Goal: Task Accomplishment & Management: Complete application form

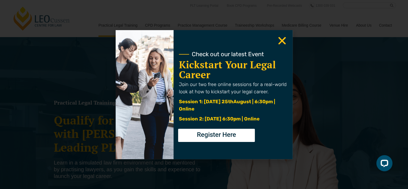
click at [278, 50] on div "Check out our latest Event" at bounding box center [233, 54] width 108 height 9
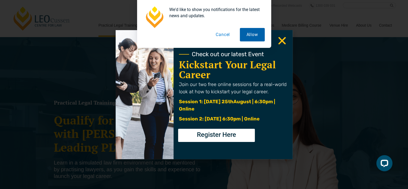
click at [258, 38] on button "Allow" at bounding box center [252, 34] width 25 height 13
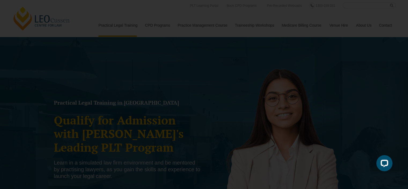
click at [285, 39] on icon "Close" at bounding box center [282, 40] width 10 height 10
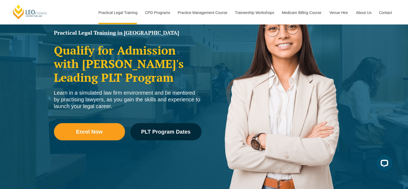
scroll to position [134, 0]
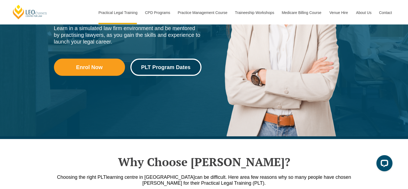
click at [178, 72] on link "PLT Program Dates" at bounding box center [165, 66] width 71 height 17
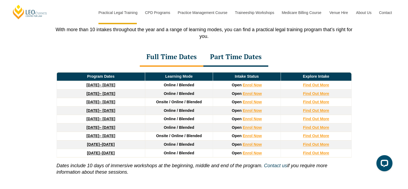
scroll to position [726, 0]
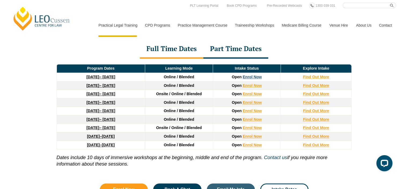
click at [259, 76] on link "Enrol Now" at bounding box center [252, 77] width 19 height 4
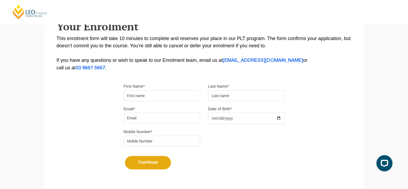
scroll to position [134, 0]
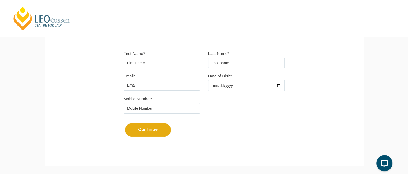
click at [171, 59] on input "First Name*" at bounding box center [162, 62] width 76 height 11
type input "Aryan"
type input "Dwivedi"
type input "[EMAIL_ADDRESS][DOMAIN_NAME]"
type input "0415361991"
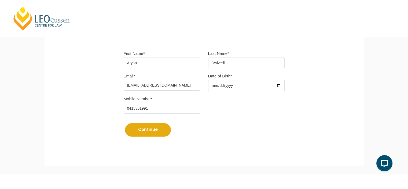
click at [277, 86] on input "Date of Birth*" at bounding box center [246, 85] width 76 height 11
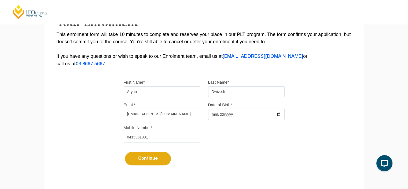
scroll to position [107, 0]
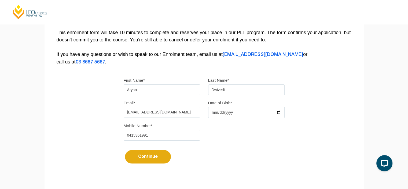
click at [265, 117] on input "Date of Birth*" at bounding box center [246, 111] width 76 height 11
click at [265, 115] on input "Date of Birth*" at bounding box center [246, 111] width 76 height 11
click at [279, 112] on input "Date of Birth*" at bounding box center [246, 111] width 76 height 11
click at [213, 111] on input "2025-07-12" at bounding box center [246, 111] width 76 height 11
type input "2001-12-22"
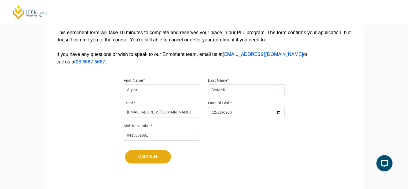
click at [156, 161] on button "Continue" at bounding box center [148, 156] width 46 height 13
select select
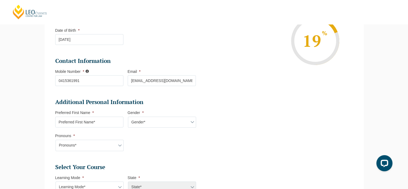
click at [102, 121] on input "Preferred First Name *" at bounding box center [89, 121] width 68 height 11
click at [104, 118] on input "Preferred First Name *" at bounding box center [89, 121] width 68 height 11
type input "Aryan"
click at [146, 119] on select "Gender* Male Female Nonbinary Intersex Prefer not to disclose Other" at bounding box center [162, 121] width 68 height 11
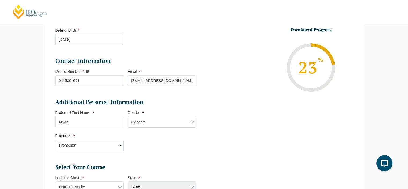
select select "[DEMOGRAPHIC_DATA]"
click at [128, 116] on select "Gender* Male Female Nonbinary Intersex Prefer not to disclose Other" at bounding box center [162, 121] width 68 height 11
click at [115, 144] on select "Pronouns* She/Her/Hers He/Him/His They/Them/Theirs Other Prefer not to disclose" at bounding box center [90, 144] width 68 height 11
select select "He/Him/His"
click at [56, 139] on select "Pronouns* She/Her/Hers He/Him/His They/Them/Theirs Other Prefer not to disclose" at bounding box center [90, 144] width 68 height 11
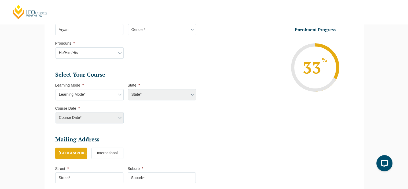
scroll to position [215, 0]
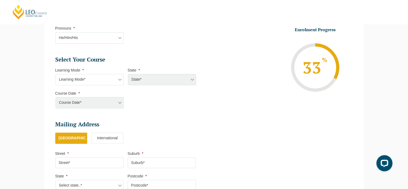
click at [110, 84] on select "Learning Mode* Online Full Time Learning Online Part Time Learning Blended Full…" at bounding box center [90, 79] width 68 height 11
select select "Online Full Time Learning"
click at [56, 74] on select "Learning Mode* Online Full Time Learning Online Part Time Learning Blended Full…" at bounding box center [90, 79] width 68 height 11
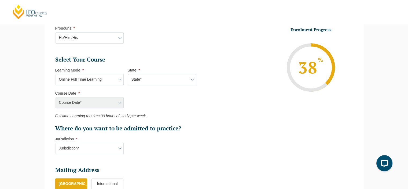
click at [161, 80] on select "State* National (ACT/NSW, VIC, QLD, SA, WA)" at bounding box center [162, 79] width 68 height 11
select select "National ([GEOGRAPHIC_DATA]/[GEOGRAPHIC_DATA], [GEOGRAPHIC_DATA], [GEOGRAPHIC_D…"
click at [128, 74] on select "State* National (ACT/NSW, VIC, QLD, SA, WA)" at bounding box center [162, 79] width 68 height 11
click at [109, 105] on select "Course Date* September 2025 (22-Sep-2025 to 20-Feb-2026) December 2025 (08-Dec-…" at bounding box center [90, 102] width 68 height 11
select select "[DATE] ([DATE] to [DATE])"
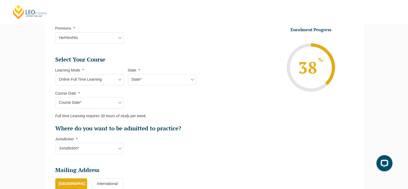
click at [56, 97] on select "Course Date* September 2025 (22-Sep-2025 to 20-Feb-2026) December 2025 (08-Dec-…" at bounding box center [90, 102] width 68 height 11
type input "Intake [DATE] FT"
type input "Practical Legal Training (NAT)"
select select "NAT PLT (SEP) 2025 Full Time Online"
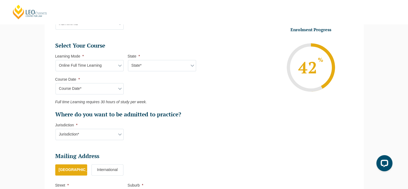
scroll to position [241, 0]
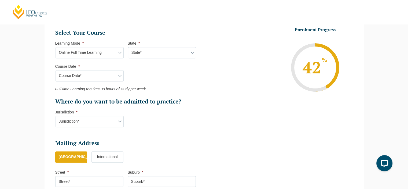
click at [116, 119] on select "Jurisdiction* VIC ACT/NSW SA WA QLD" at bounding box center [90, 121] width 68 height 11
select select "VIC"
click at [56, 116] on select "Jurisdiction* VIC ACT/NSW SA WA QLD" at bounding box center [90, 121] width 68 height 11
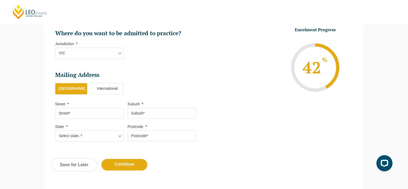
scroll to position [322, 0]
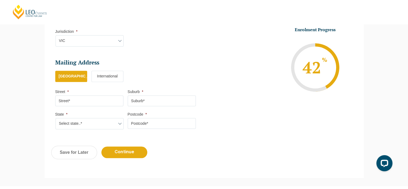
click at [99, 101] on input "Street *" at bounding box center [89, 100] width 68 height 11
type input "[STREET_ADDRESS]"
type input "[PERSON_NAME]"
select select "VIC"
type input "3163"
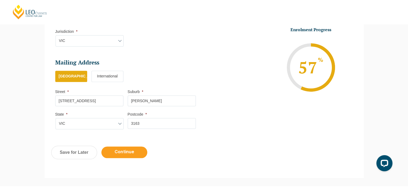
click at [130, 154] on input "Continue" at bounding box center [124, 152] width 46 height 12
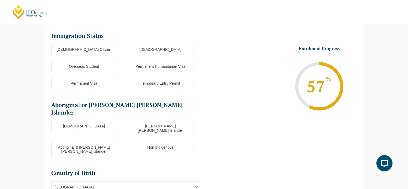
scroll to position [46, 0]
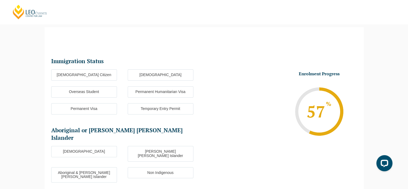
click at [101, 91] on label "Overseas Student" at bounding box center [84, 91] width 66 height 11
click at [0, 0] on input "Overseas Student" at bounding box center [0, 0] width 0 height 0
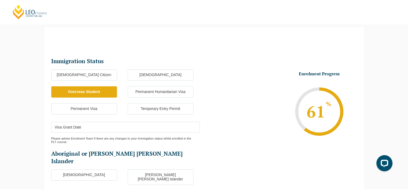
click at [143, 107] on label "Temporary Entry Permit" at bounding box center [161, 108] width 66 height 11
click at [0, 0] on input "Temporary Entry Permit" at bounding box center [0, 0] width 0 height 0
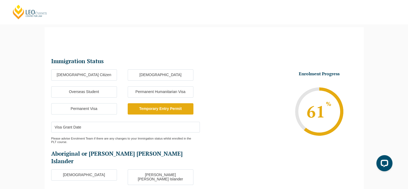
click at [102, 111] on label "Permanent Visa" at bounding box center [84, 108] width 66 height 11
click at [0, 0] on input "Permanent Visa" at bounding box center [0, 0] width 0 height 0
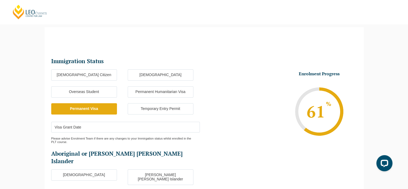
click at [103, 94] on label "Overseas Student" at bounding box center [84, 91] width 66 height 11
click at [0, 0] on input "Overseas Student" at bounding box center [0, 0] width 0 height 0
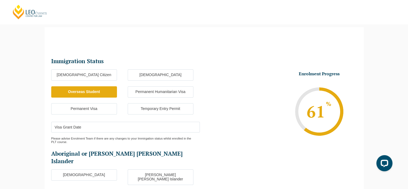
click at [104, 130] on input "Visa Grant Date" at bounding box center [125, 127] width 149 height 11
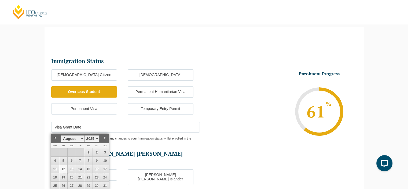
click at [61, 169] on link "12" at bounding box center [63, 169] width 8 height 8
type input "[DATE]"
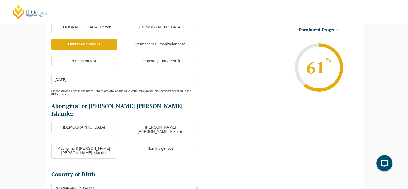
scroll to position [100, 0]
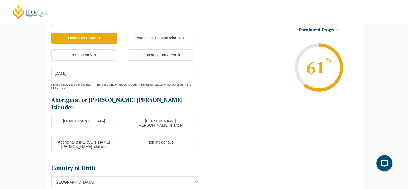
click at [164, 137] on label "Non Indigenous" at bounding box center [161, 142] width 66 height 11
click at [0, 0] on input "Non Indigenous" at bounding box center [0, 0] width 0 height 0
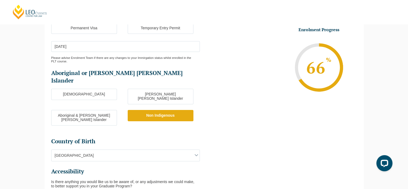
scroll to position [127, 0]
click at [154, 149] on span "[GEOGRAPHIC_DATA]" at bounding box center [125, 154] width 148 height 11
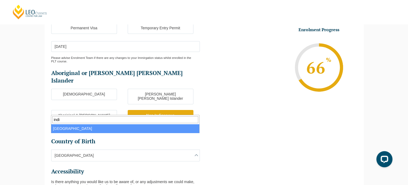
type input "indi"
select select "India 7103"
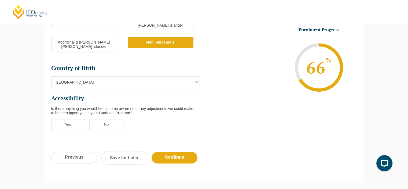
scroll to position [207, 0]
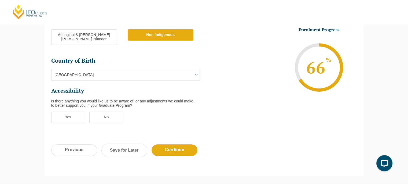
click at [114, 111] on label "No" at bounding box center [106, 116] width 34 height 11
click at [0, 0] on input "No" at bounding box center [0, 0] width 0 height 0
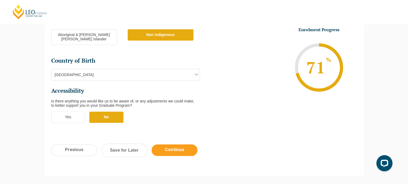
click at [182, 144] on input "Continue" at bounding box center [175, 150] width 46 height 12
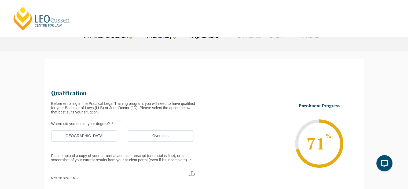
scroll to position [27, 0]
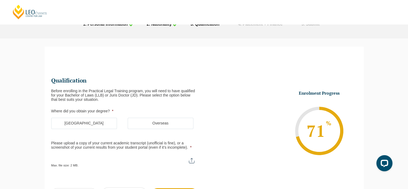
click at [106, 126] on label "[GEOGRAPHIC_DATA]" at bounding box center [84, 122] width 66 height 11
click at [0, 0] on input "[GEOGRAPHIC_DATA]" at bounding box center [0, 0] width 0 height 0
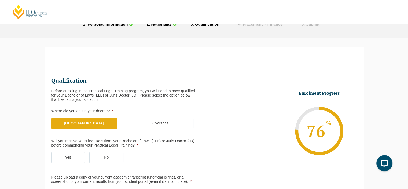
click at [67, 152] on label "Yes" at bounding box center [68, 157] width 34 height 11
click at [0, 0] on input "Yes" at bounding box center [0, 0] width 0 height 0
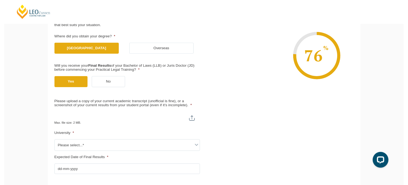
scroll to position [107, 0]
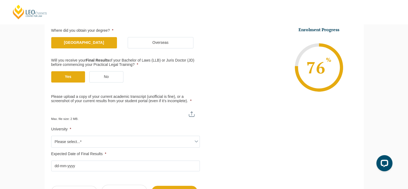
click at [70, 137] on span "Please select...*" at bounding box center [125, 141] width 148 height 11
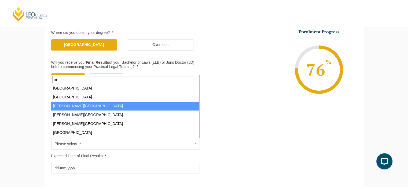
scroll to position [0, 0]
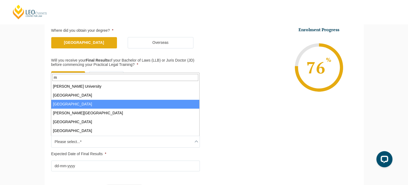
type input "m"
select select "[GEOGRAPHIC_DATA]"
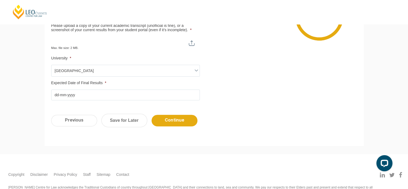
scroll to position [188, 0]
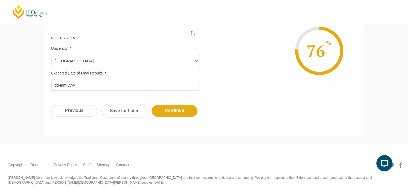
click at [88, 86] on input "Expected Date of Final Results *" at bounding box center [125, 85] width 149 height 11
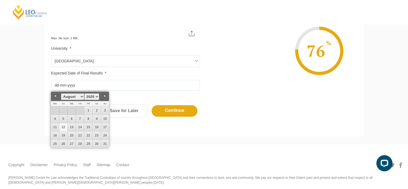
click at [56, 95] on link "Previous" at bounding box center [55, 96] width 8 height 8
click at [56, 126] on link "14" at bounding box center [55, 127] width 8 height 8
type input "[DATE]"
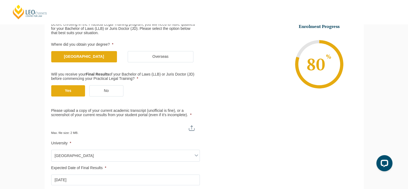
scroll to position [80, 0]
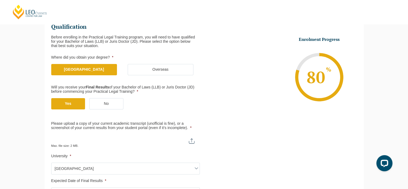
click at [193, 139] on input "Please upload a copy of your current academic transcript (unofficial is fine), …" at bounding box center [125, 138] width 149 height 9
type input "C:\fakepath\ACADEMIC RECORD(TRANSCRIPT) - [PERSON_NAME].pdf"
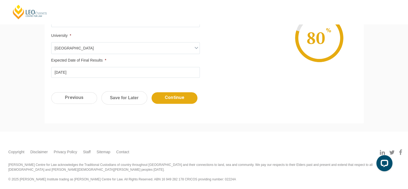
scroll to position [201, 0]
click at [175, 98] on input "Continue" at bounding box center [175, 98] width 46 height 12
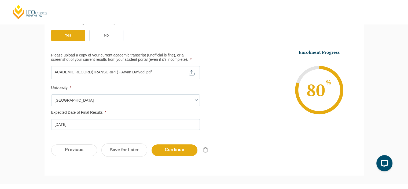
scroll to position [147, 0]
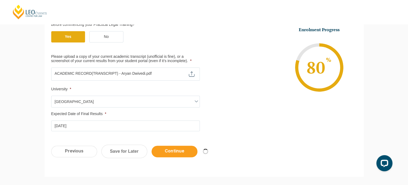
click at [187, 149] on input "Continue" at bounding box center [175, 151] width 46 height 12
click at [192, 74] on input "Please upload a copy of your current academic transcript (unofficial is fine), …" at bounding box center [125, 71] width 149 height 9
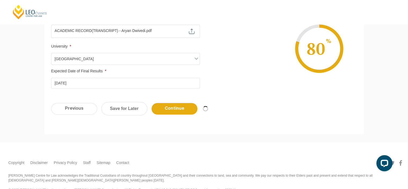
scroll to position [201, 0]
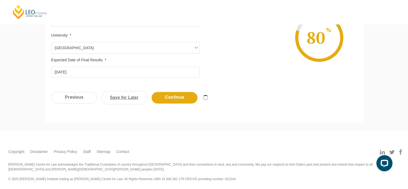
click at [127, 96] on link "Save for Later" at bounding box center [124, 97] width 46 height 13
click at [178, 93] on input "Continue" at bounding box center [175, 98] width 46 height 12
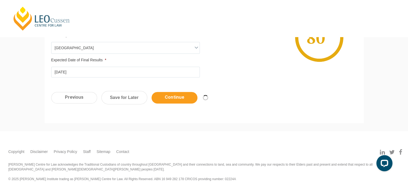
click at [174, 96] on input "Continue" at bounding box center [175, 98] width 46 height 12
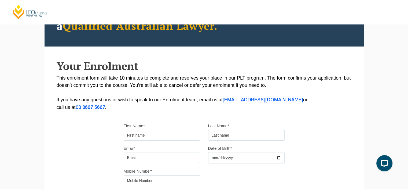
scroll to position [97, 0]
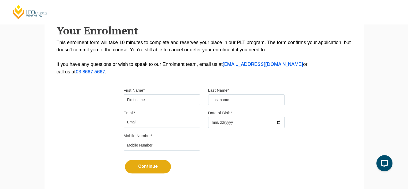
click at [170, 96] on input "First Name*" at bounding box center [162, 99] width 76 height 11
type input "Aryan"
type input "Dwivedi"
type input "[EMAIL_ADDRESS][DOMAIN_NAME]"
type input "0415361991"
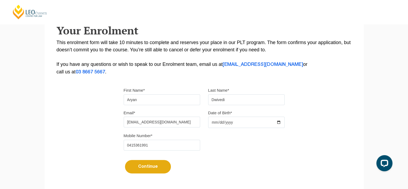
click at [281, 121] on input "Date of Birth*" at bounding box center [246, 121] width 76 height 11
click at [279, 122] on input "Date of Birth*" at bounding box center [246, 121] width 76 height 11
click at [242, 138] on div "Mobile Number* 0415361991" at bounding box center [204, 143] width 169 height 23
click at [279, 122] on input "Date of Birth*" at bounding box center [246, 121] width 76 height 11
click at [198, 120] on input "[EMAIL_ADDRESS][DOMAIN_NAME]" at bounding box center [162, 121] width 76 height 11
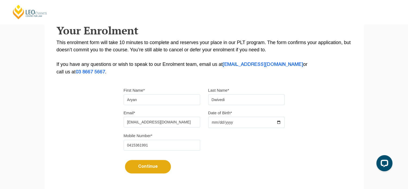
click at [215, 124] on input "Date of Birth*" at bounding box center [246, 121] width 76 height 11
type input "2001-12-22"
click at [159, 162] on button "Continue" at bounding box center [148, 166] width 46 height 13
click at [157, 163] on button "Continue" at bounding box center [148, 166] width 46 height 13
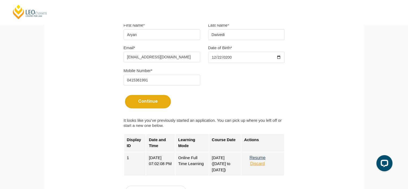
scroll to position [178, 0]
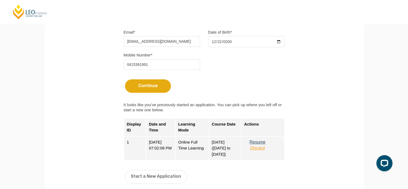
click at [260, 141] on button "Resume" at bounding box center [257, 141] width 27 height 5
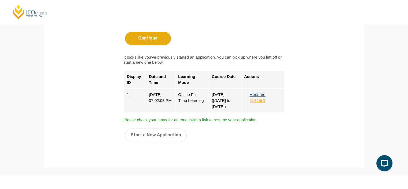
scroll to position [258, 0]
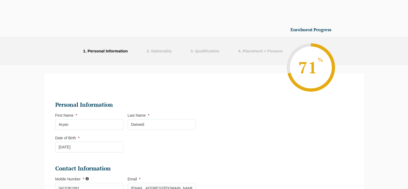
select select "Online Full Time Learning"
select select "National ([GEOGRAPHIC_DATA]/[GEOGRAPHIC_DATA], [GEOGRAPHIC_DATA], [GEOGRAPHIC_D…"
select select
select select "[DATE] ([DATE] to [DATE])"
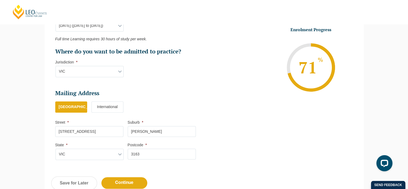
scroll to position [314, 0]
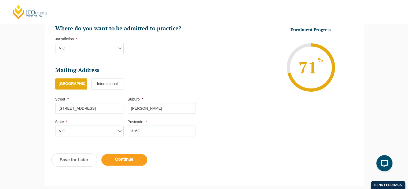
click at [129, 157] on input "Continue" at bounding box center [124, 160] width 46 height 12
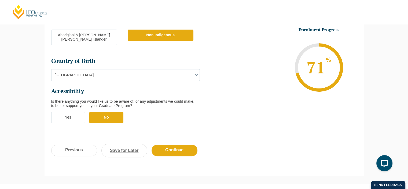
scroll to position [243, 0]
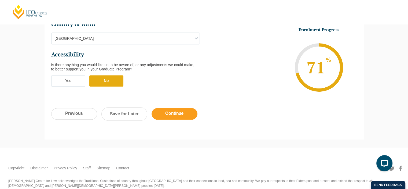
click at [172, 108] on input "Continue" at bounding box center [175, 114] width 46 height 12
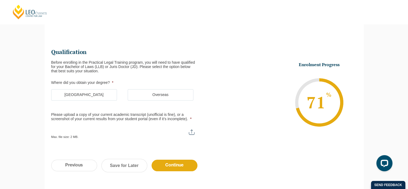
scroll to position [46, 0]
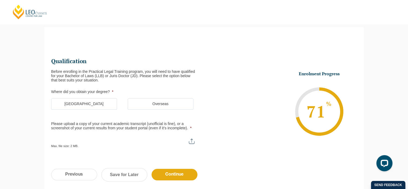
click at [90, 105] on label "[GEOGRAPHIC_DATA]" at bounding box center [84, 103] width 66 height 11
click at [0, 0] on input "[GEOGRAPHIC_DATA]" at bounding box center [0, 0] width 0 height 0
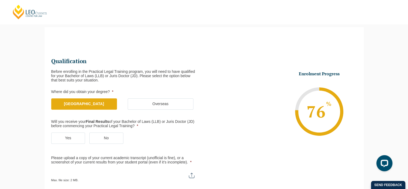
click at [68, 138] on label "Yes" at bounding box center [68, 137] width 34 height 11
click at [0, 0] on input "Yes" at bounding box center [0, 0] width 0 height 0
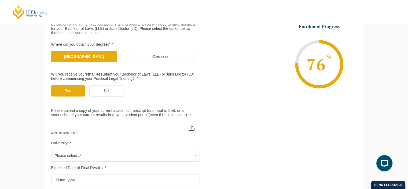
scroll to position [100, 0]
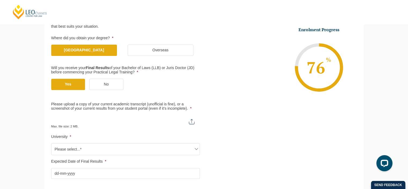
click at [124, 150] on span "Please select...*" at bounding box center [125, 148] width 148 height 11
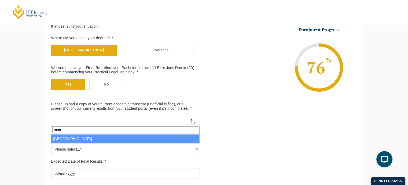
type input "mon"
select select "[GEOGRAPHIC_DATA]"
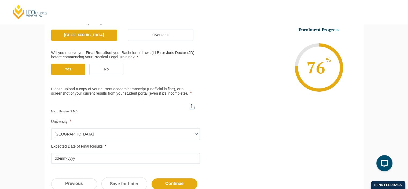
scroll to position [127, 0]
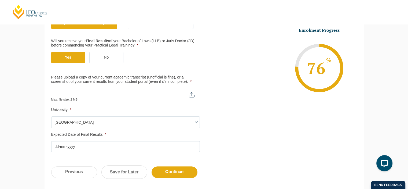
click at [102, 143] on input "Expected Date of Final Results *" at bounding box center [125, 146] width 149 height 11
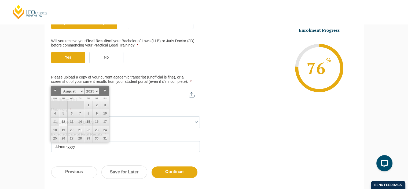
click at [38, 148] on div "Step 4 of 6 66% Congratulations! You’re taking the first step to being a Qualif…" at bounding box center [204, 72] width 408 height 267
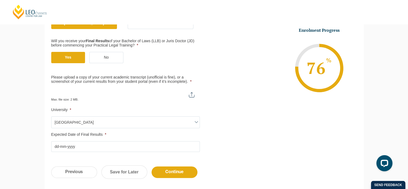
click at [69, 148] on input "Expected Date of Final Results *" at bounding box center [125, 146] width 149 height 11
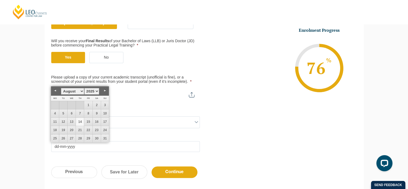
click at [80, 123] on link "14" at bounding box center [80, 121] width 8 height 8
type input "[DATE]"
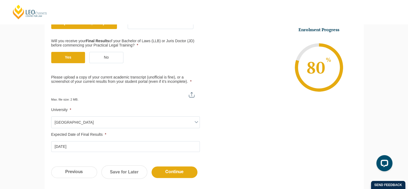
click at [95, 95] on input "Please upload a copy of your current academic transcript (unofficial is fine), …" at bounding box center [125, 92] width 149 height 9
type input "C:\fakepath\ACADEMIC RECORD(TRANSCRIPT) - [PERSON_NAME].pdf"
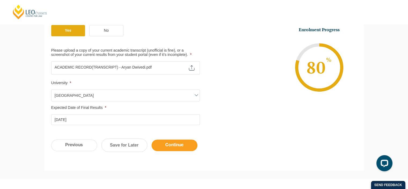
scroll to position [153, 0]
click at [186, 142] on input "Continue" at bounding box center [175, 145] width 46 height 12
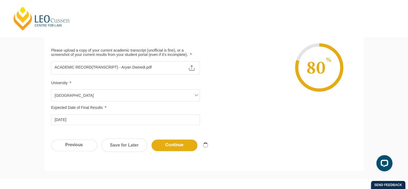
click at [99, 119] on input "[DATE]" at bounding box center [125, 119] width 149 height 11
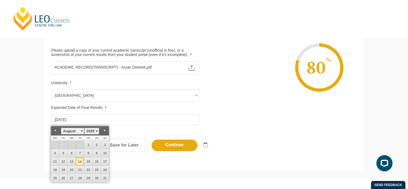
click at [54, 132] on link "Previous" at bounding box center [55, 130] width 8 height 8
click at [51, 161] on link "14" at bounding box center [55, 161] width 8 height 8
type input "[DATE]"
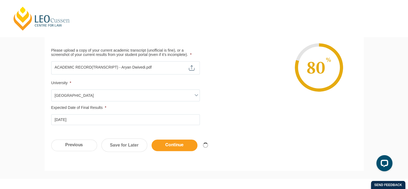
click at [167, 141] on input "Continue" at bounding box center [175, 145] width 46 height 12
click at [308, 130] on div "Qualification Before enrolling in the Practical Legal Training program, you wil…" at bounding box center [204, 30] width 319 height 205
click at [274, 100] on li "Enrolment Progress 80 % Form Progress Download Course Guide [EMAIL_ADDRESS][DOM…" at bounding box center [280, 67] width 153 height 81
click at [186, 143] on input "Continue" at bounding box center [175, 145] width 46 height 12
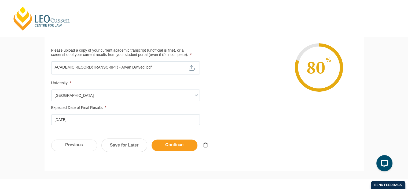
click at [186, 143] on input "Continue" at bounding box center [175, 145] width 46 height 12
